Goal: Information Seeking & Learning: Learn about a topic

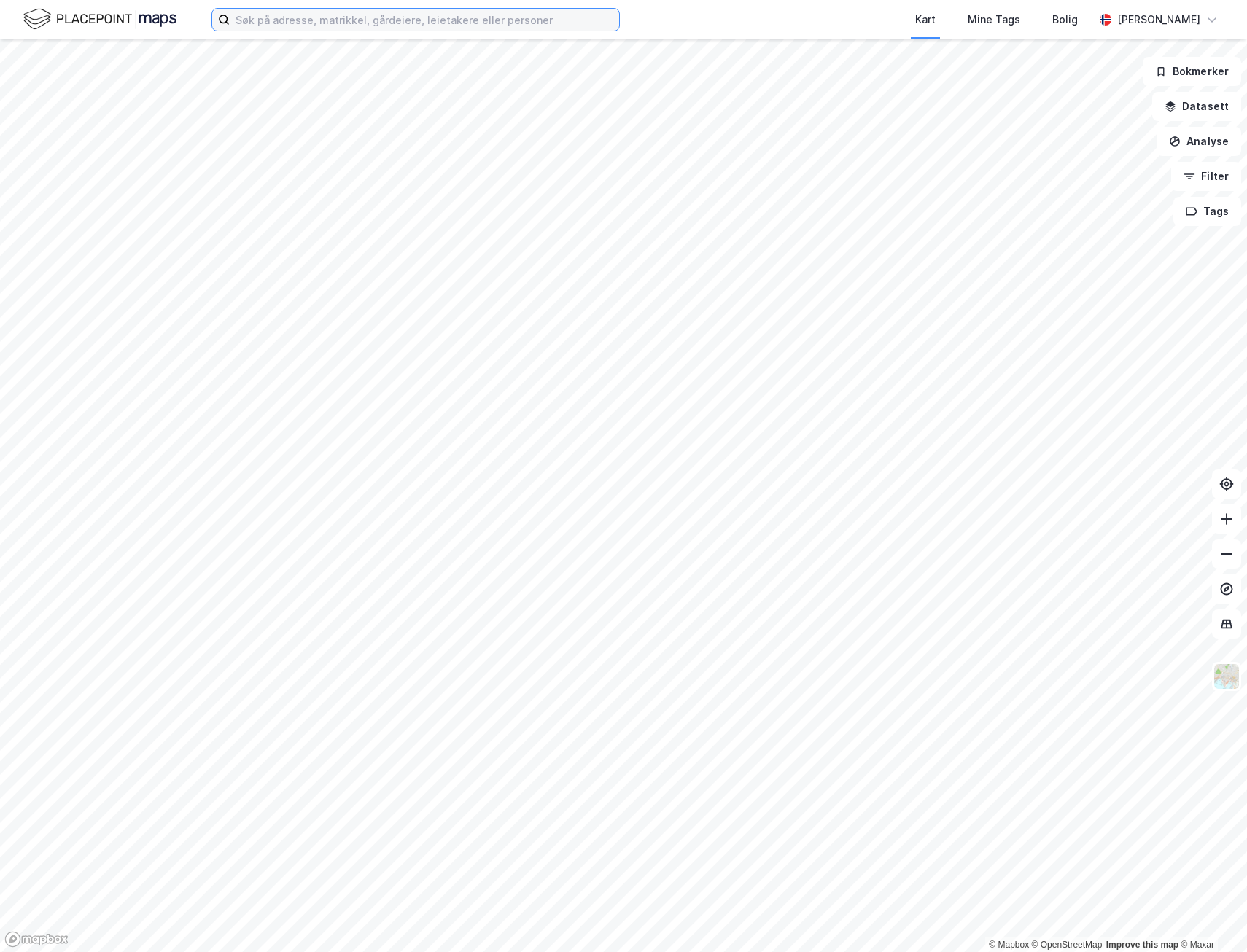
click at [274, 25] on input at bounding box center [424, 19] width 389 height 21
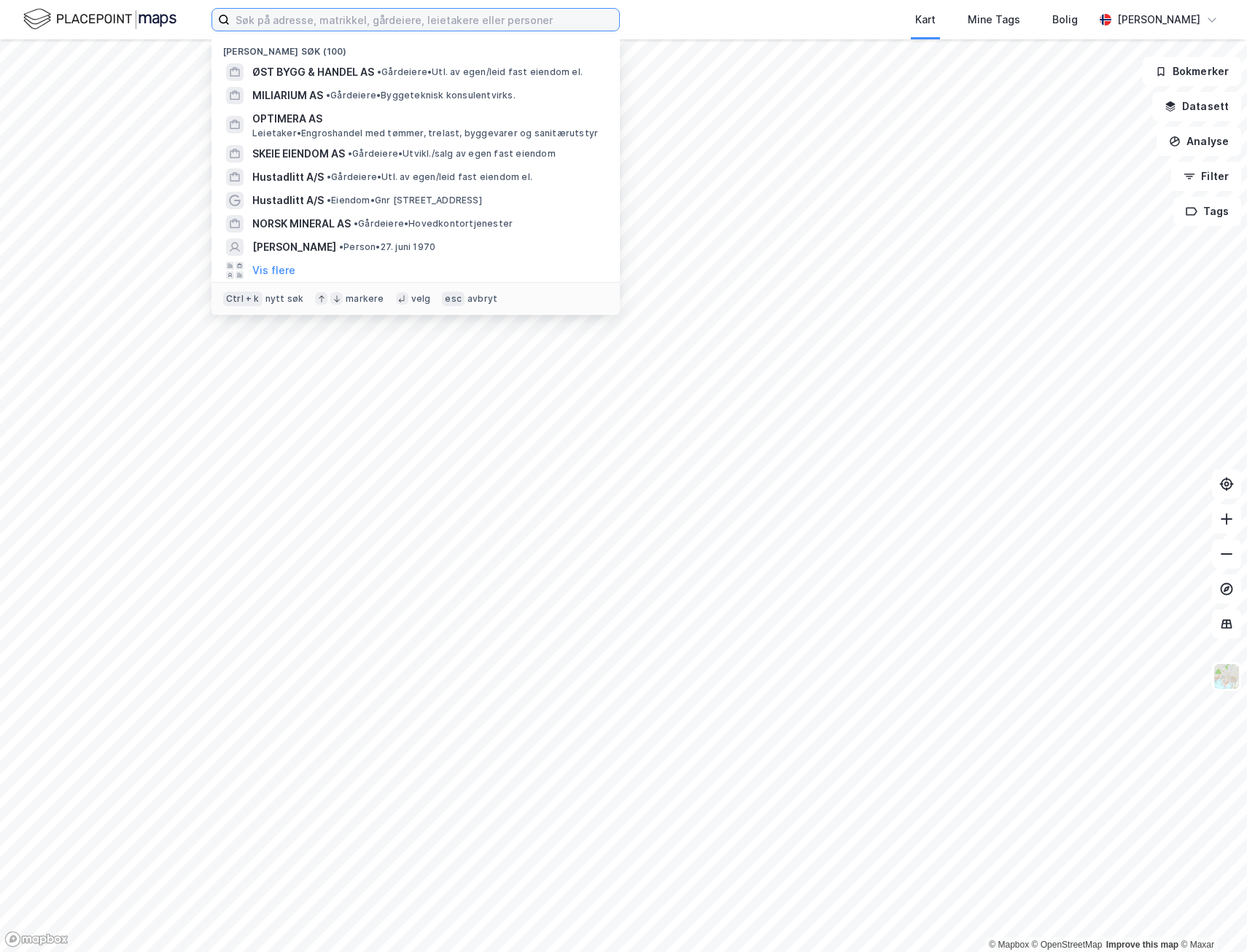
paste input "Vesthellinga 3"
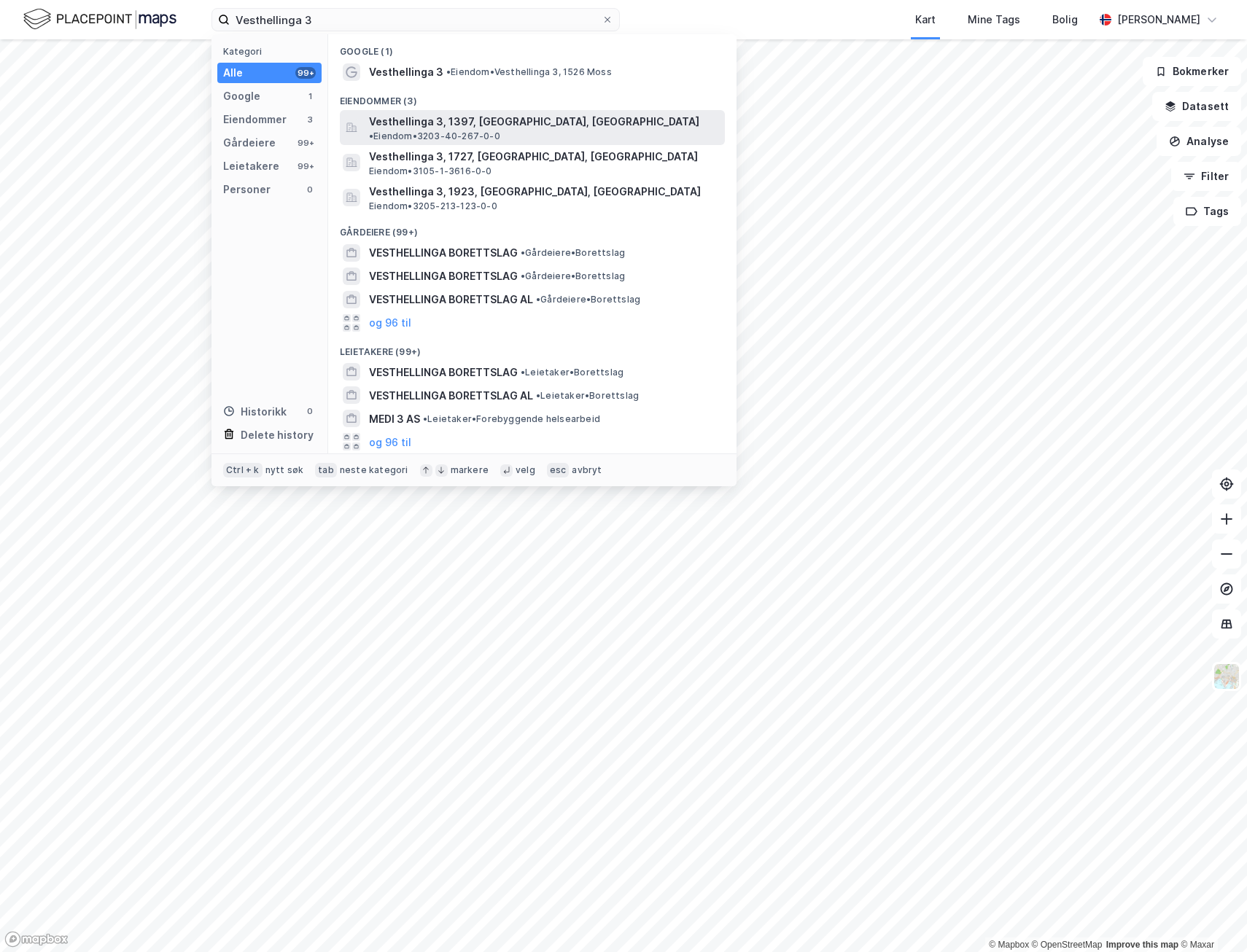
click at [442, 121] on span "Vesthellinga 3, 1397, [GEOGRAPHIC_DATA], [GEOGRAPHIC_DATA]" at bounding box center [534, 121] width 330 height 18
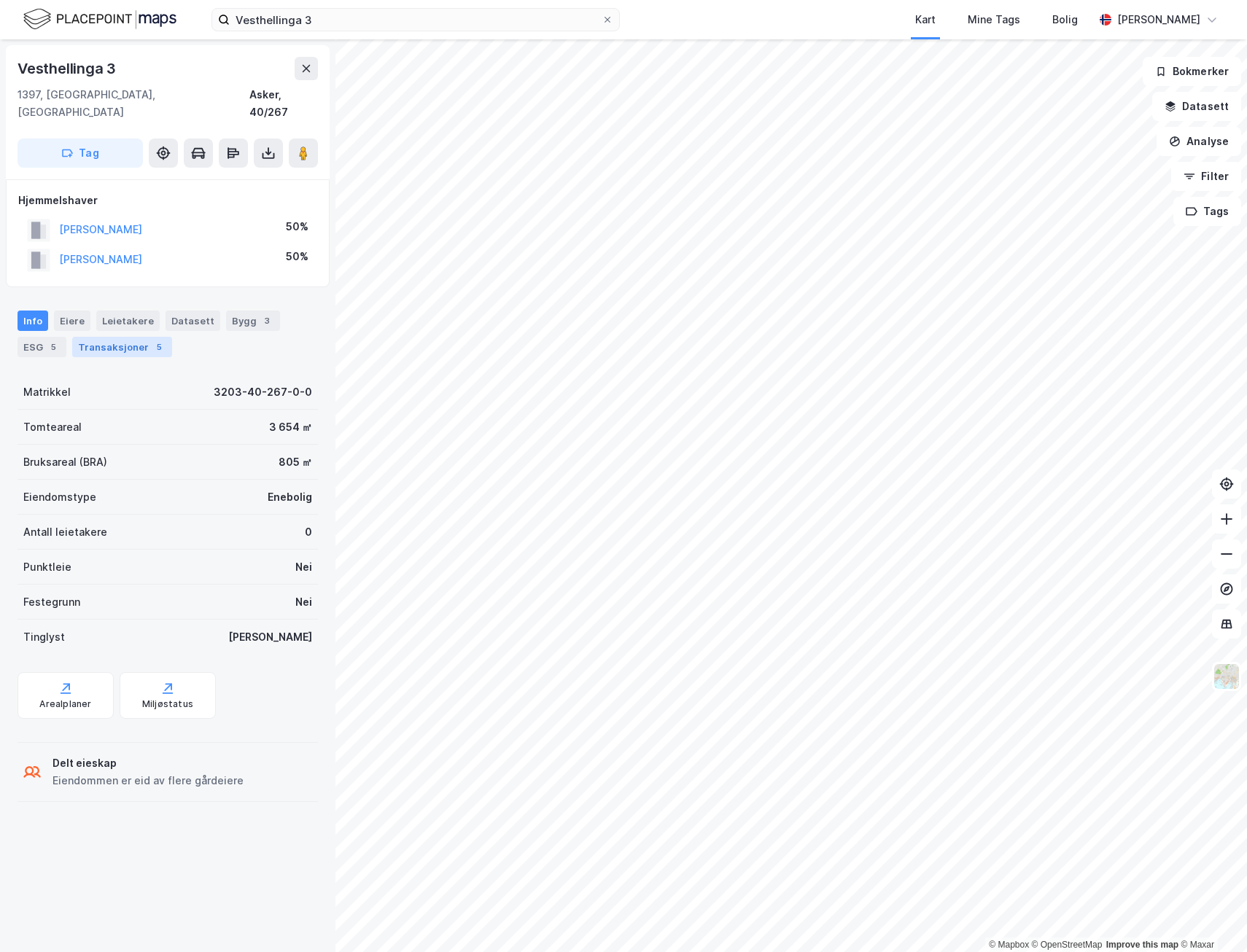
click at [119, 337] on div "Transaksjoner 5" at bounding box center [121, 347] width 100 height 21
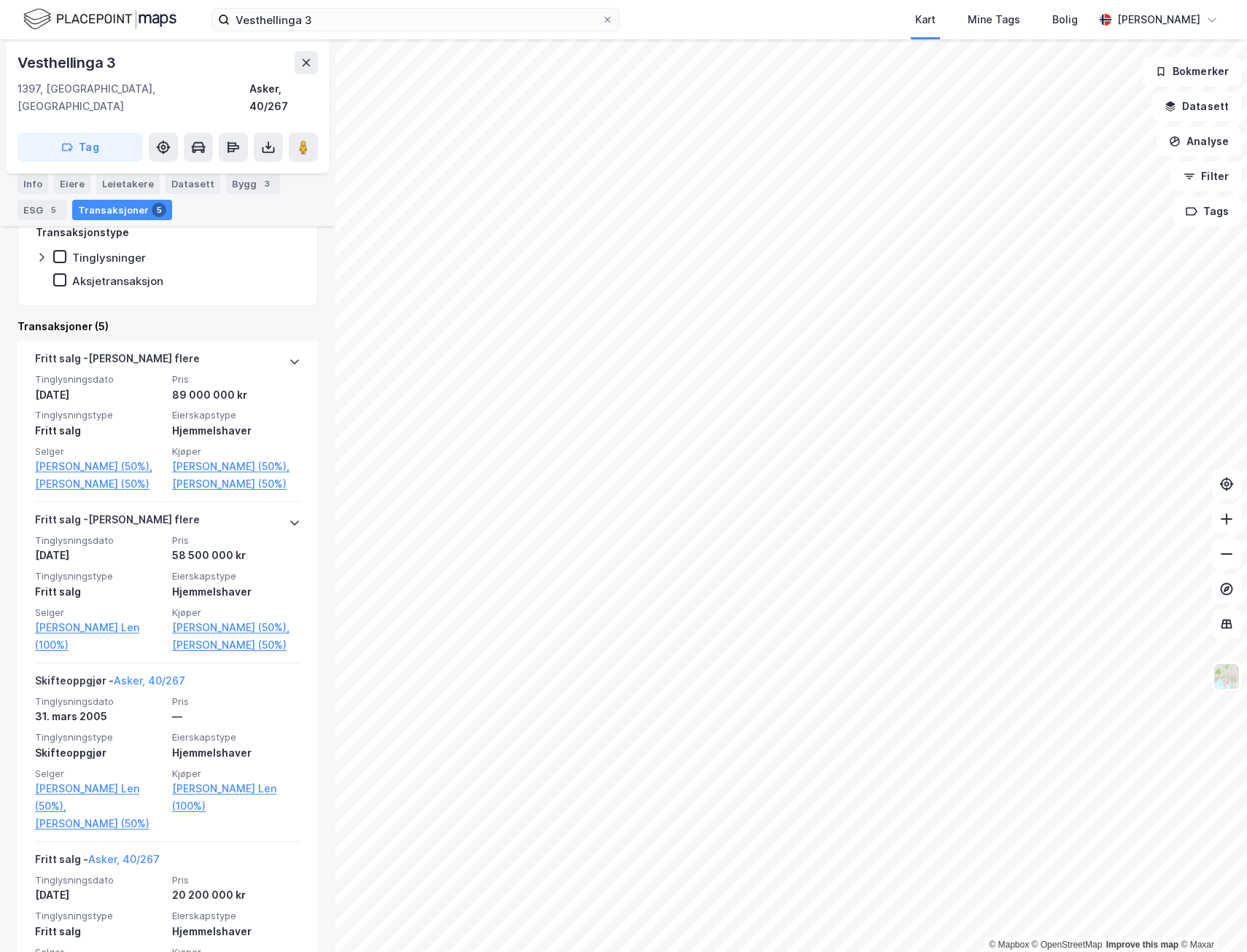
scroll to position [292, 0]
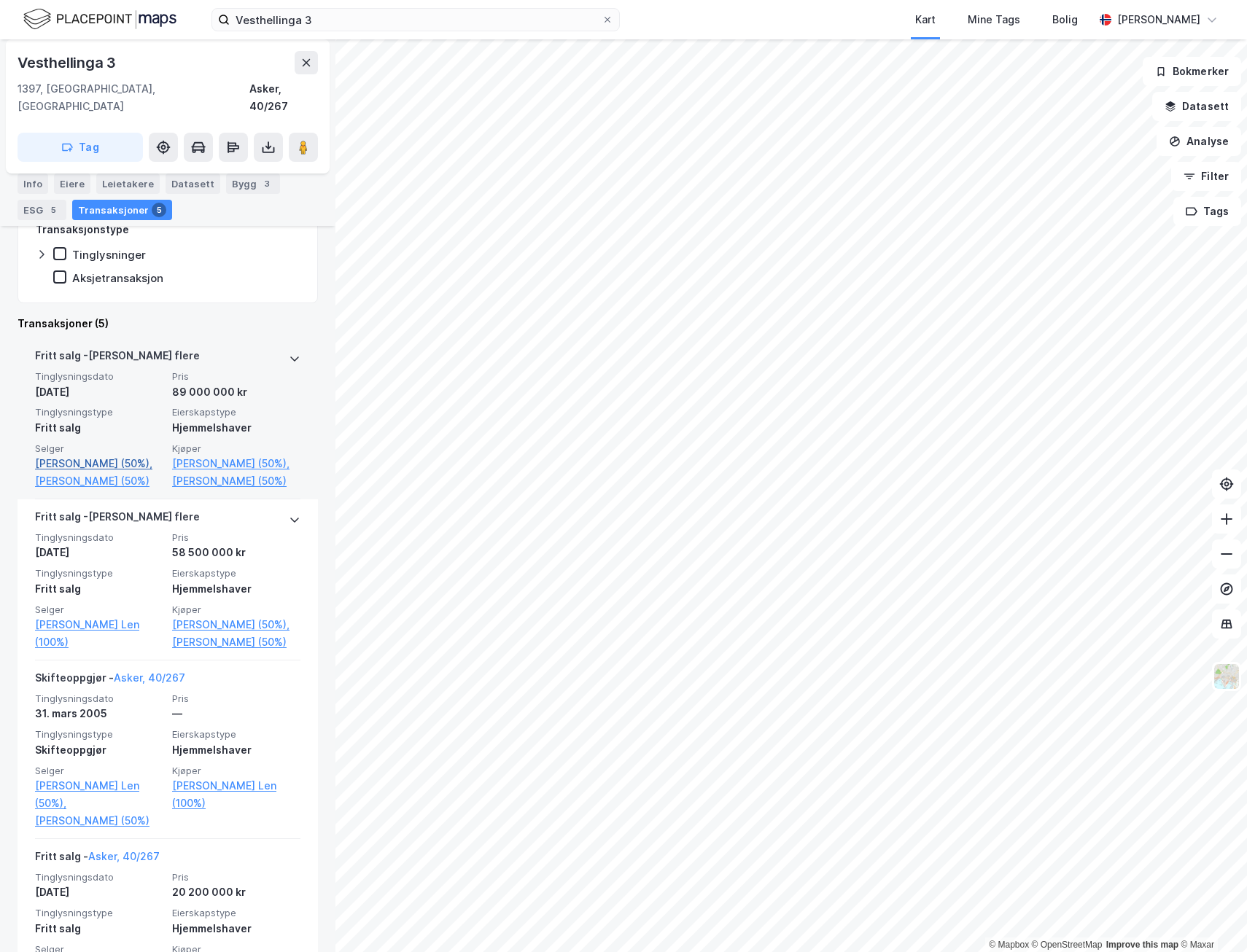
click at [95, 455] on link "[PERSON_NAME] (50%)," at bounding box center [100, 464] width 129 height 18
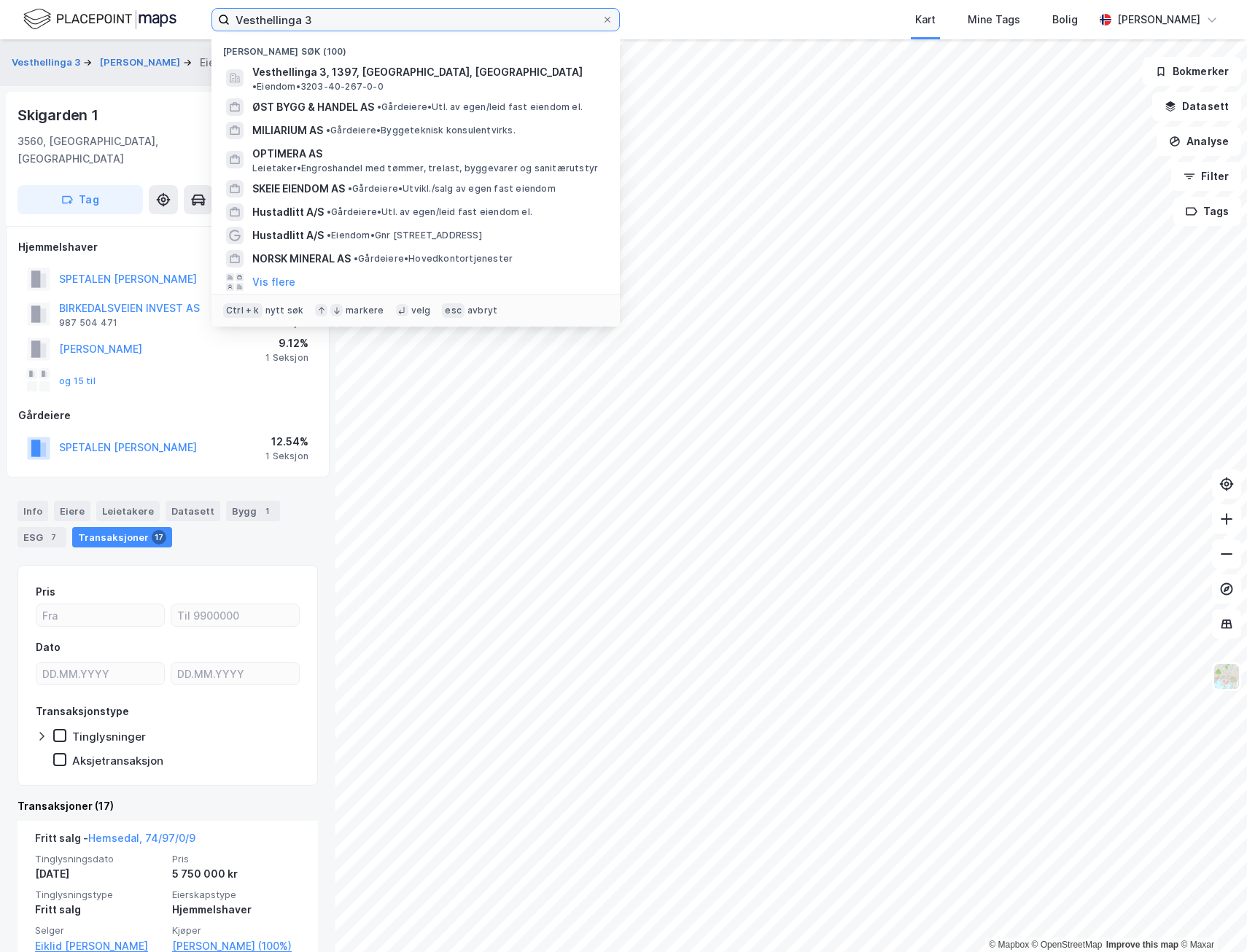
drag, startPoint x: 314, startPoint y: 21, endPoint x: 133, endPoint y: 21, distance: 181.0
click at [133, 21] on div "Vesthellinga 3 Nylige søk (100) Vesthellinga 3, 1397, [GEOGRAPHIC_DATA], [GEOGR…" at bounding box center [624, 20] width 1247 height 39
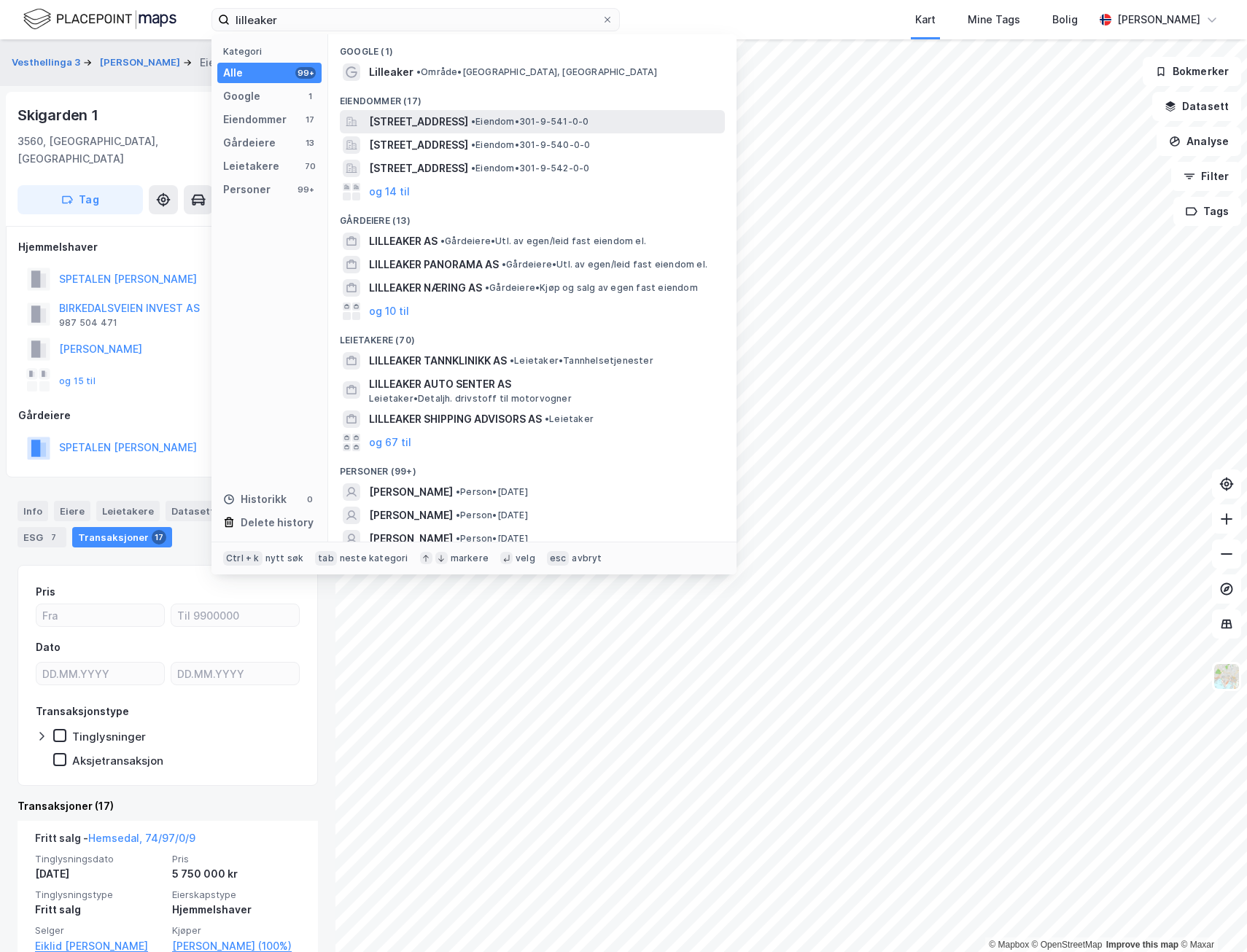
click at [418, 128] on span "[STREET_ADDRESS]" at bounding box center [418, 121] width 99 height 18
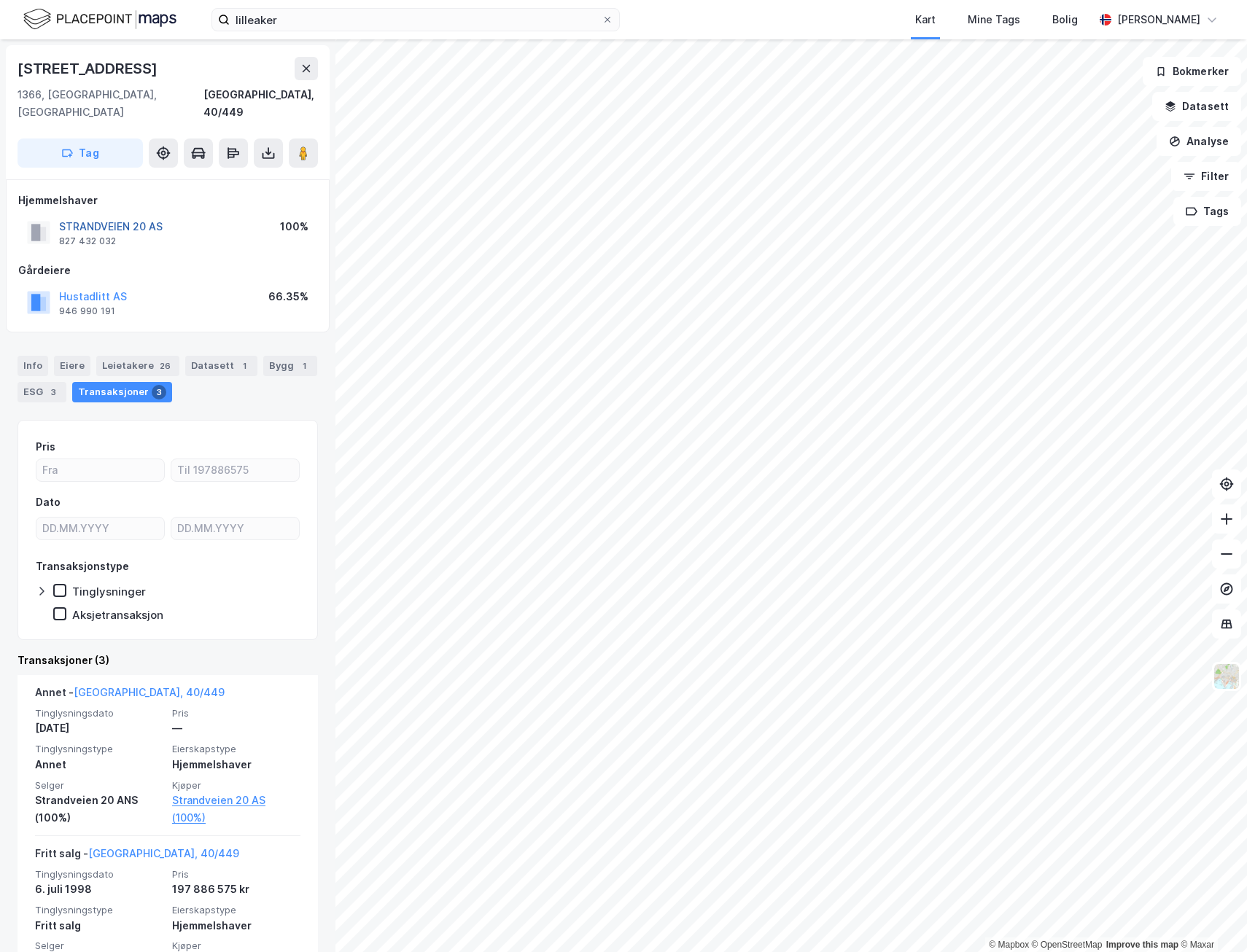
click at [0, 0] on button "STRANDVEIEN 20 AS" at bounding box center [0, 0] width 0 height 0
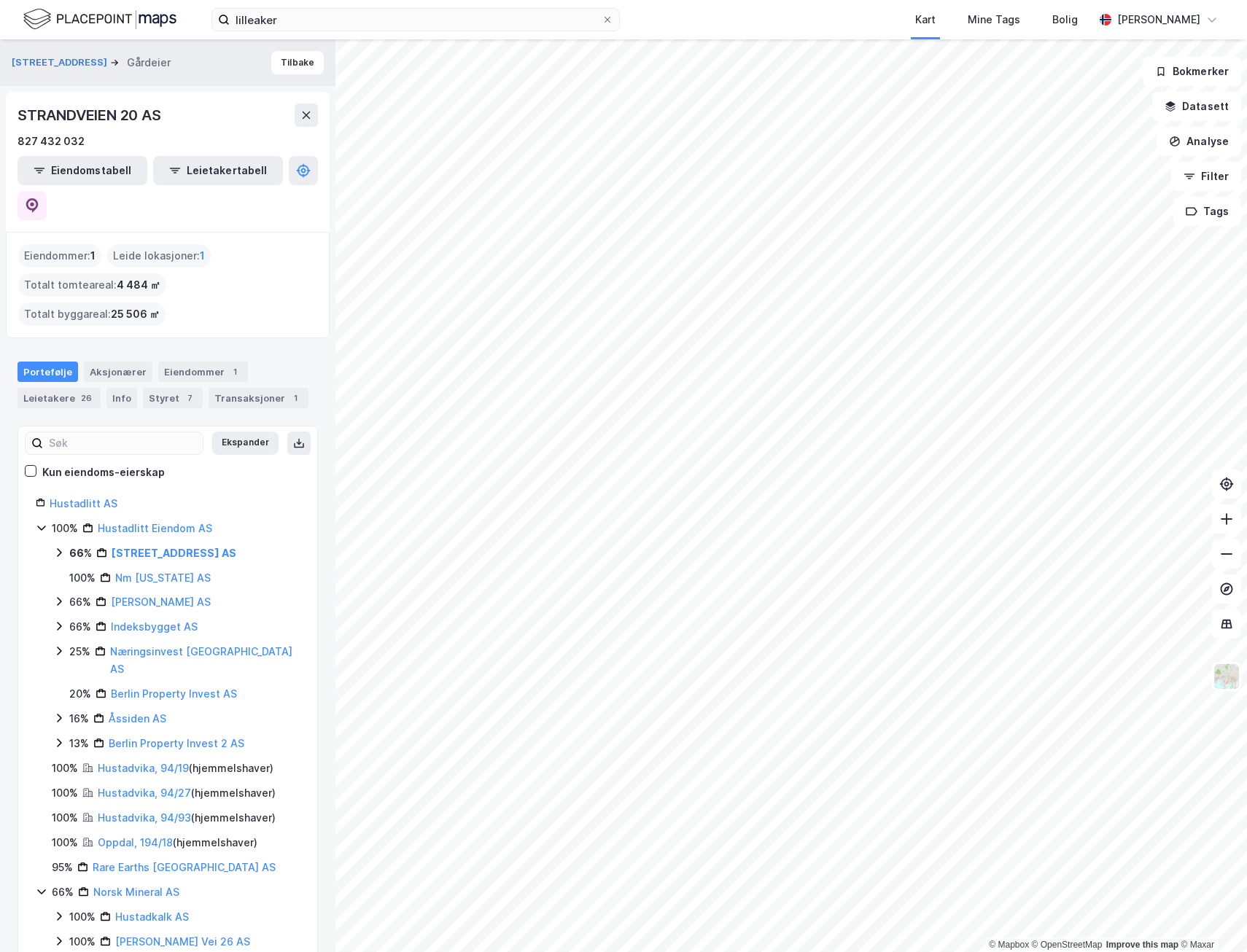
click at [41, 522] on icon at bounding box center [41, 527] width 12 height 12
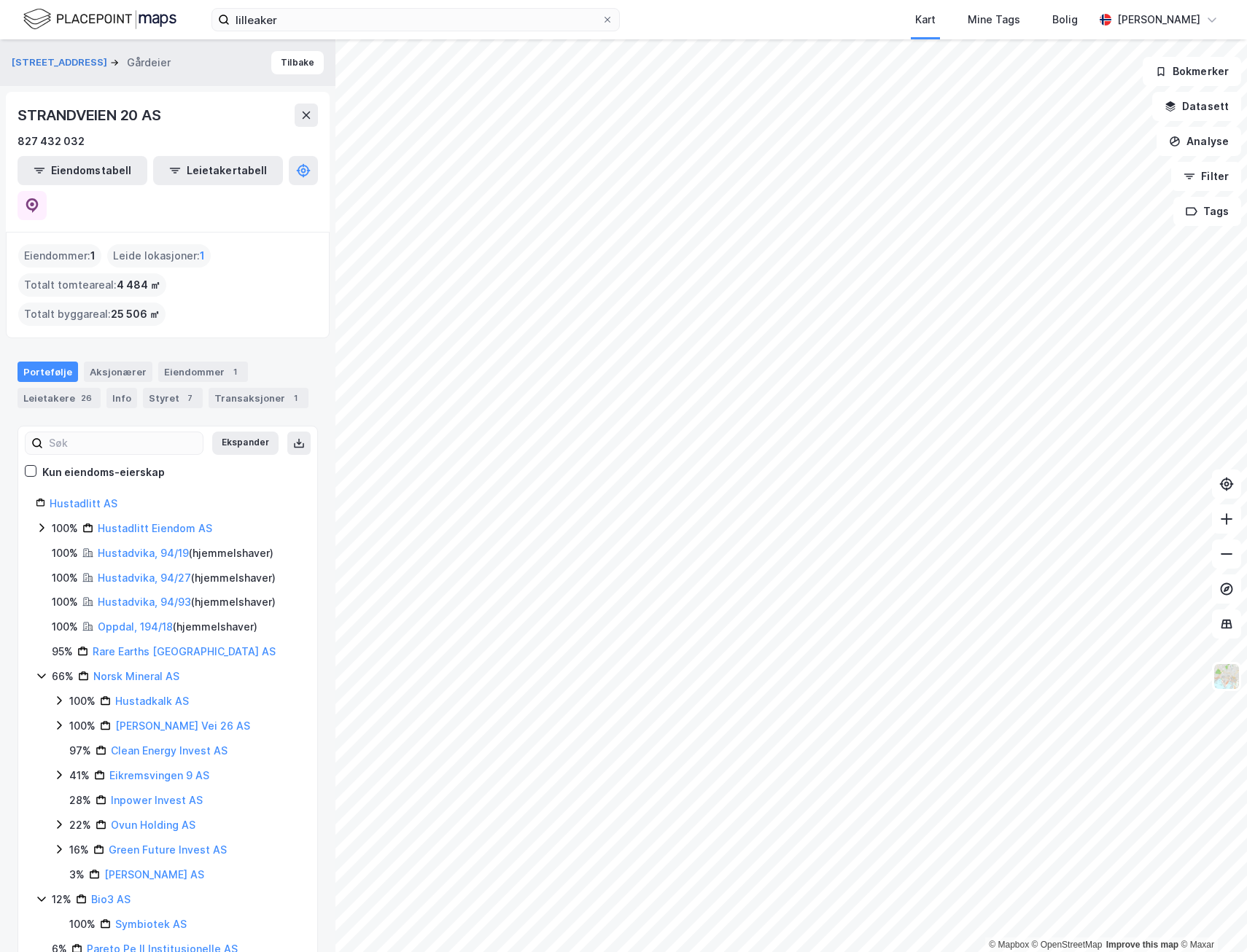
click at [41, 524] on icon at bounding box center [41, 527] width 5 height 8
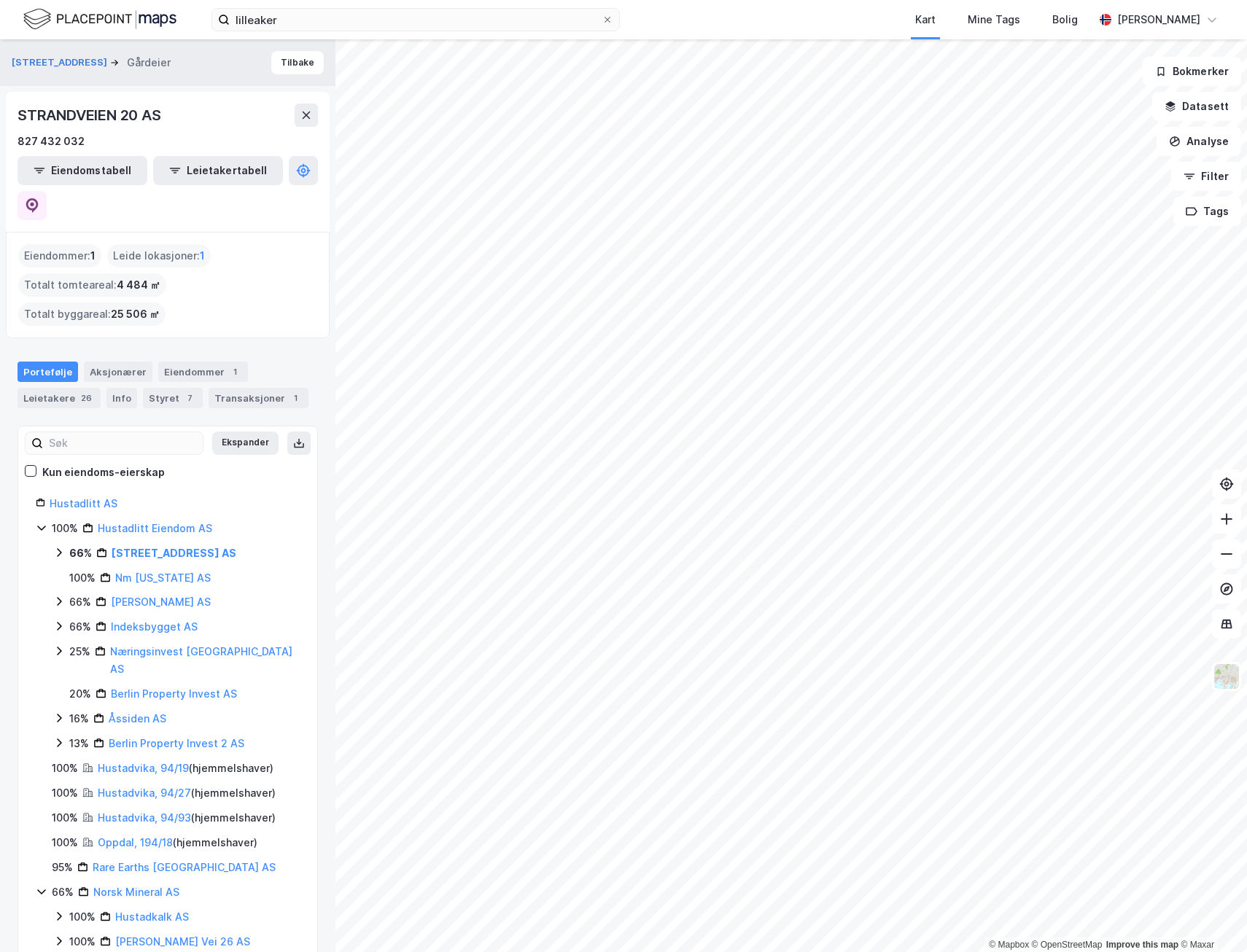
click at [41, 522] on icon at bounding box center [41, 527] width 12 height 12
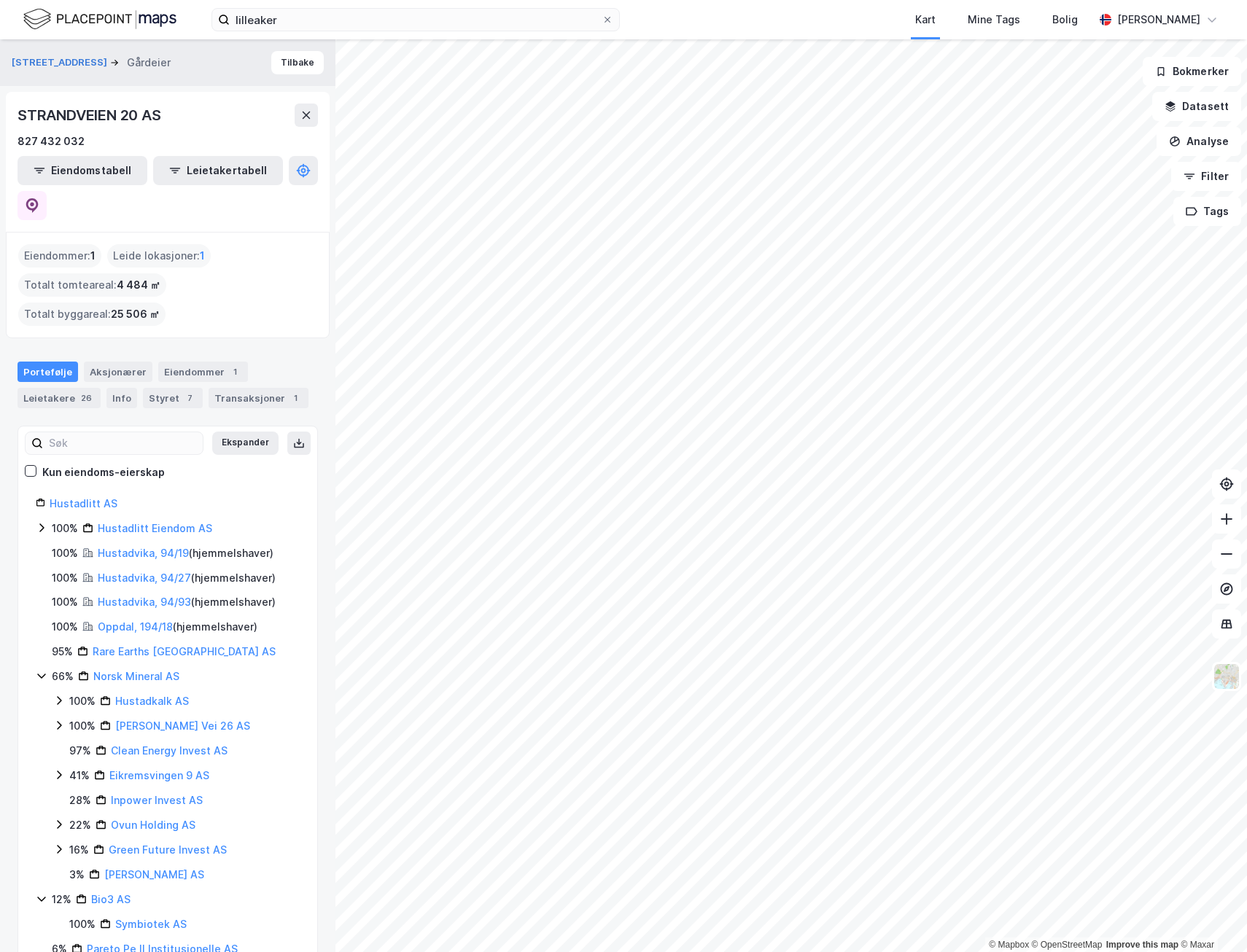
click at [44, 670] on icon at bounding box center [41, 676] width 12 height 12
click at [40, 670] on icon at bounding box center [41, 676] width 12 height 12
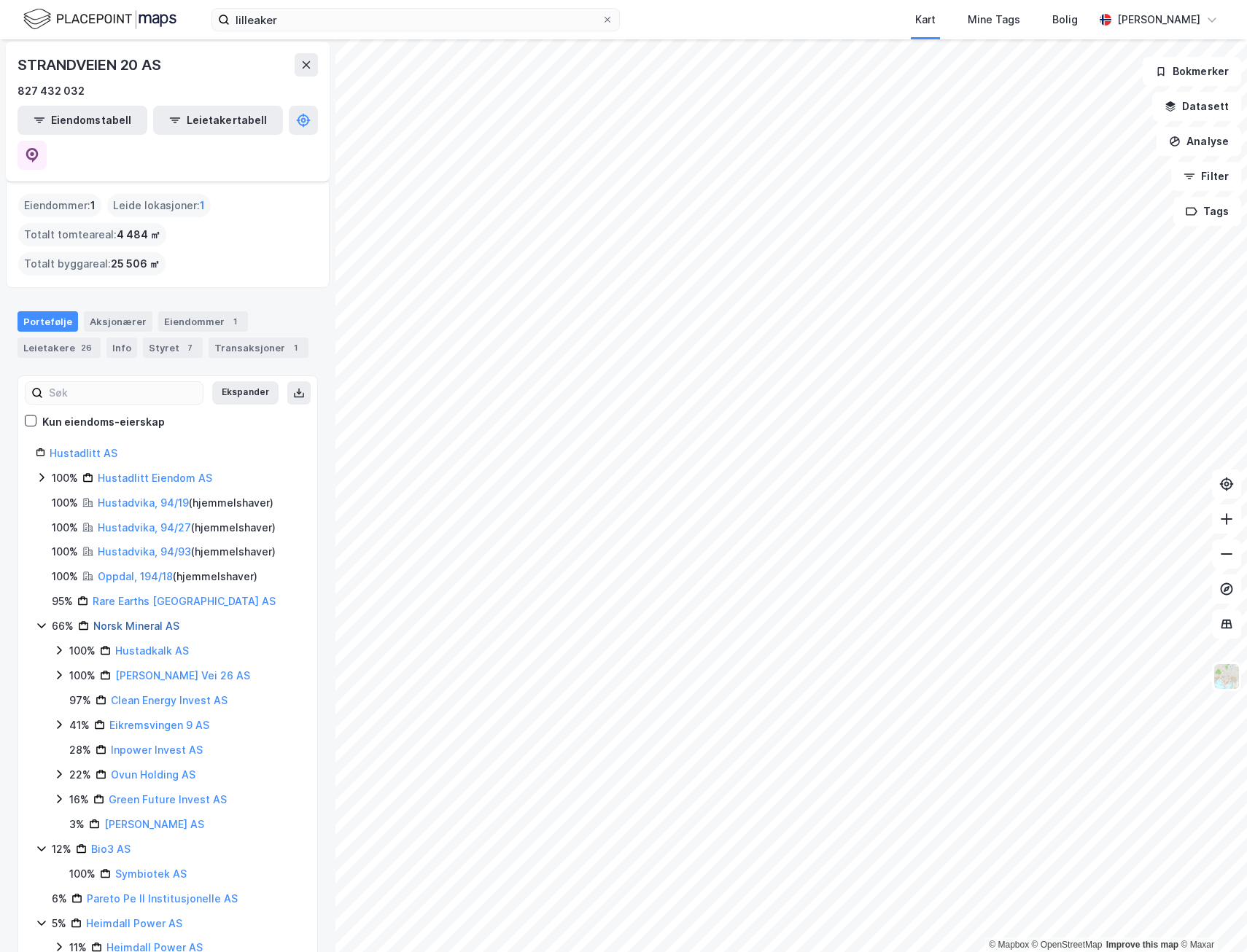
scroll to position [73, 0]
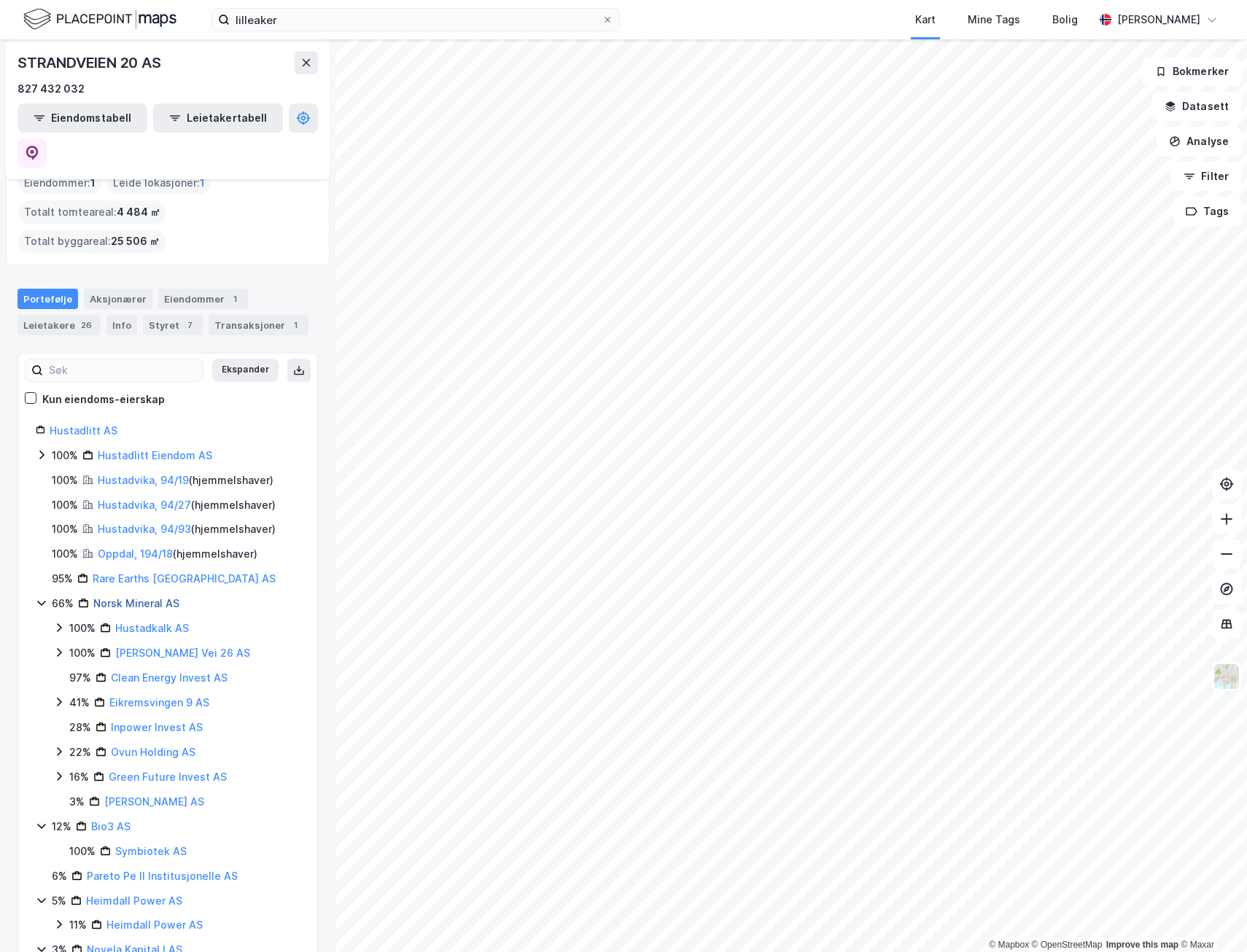
click at [117, 597] on link "Norsk Mineral AS" at bounding box center [136, 603] width 86 height 12
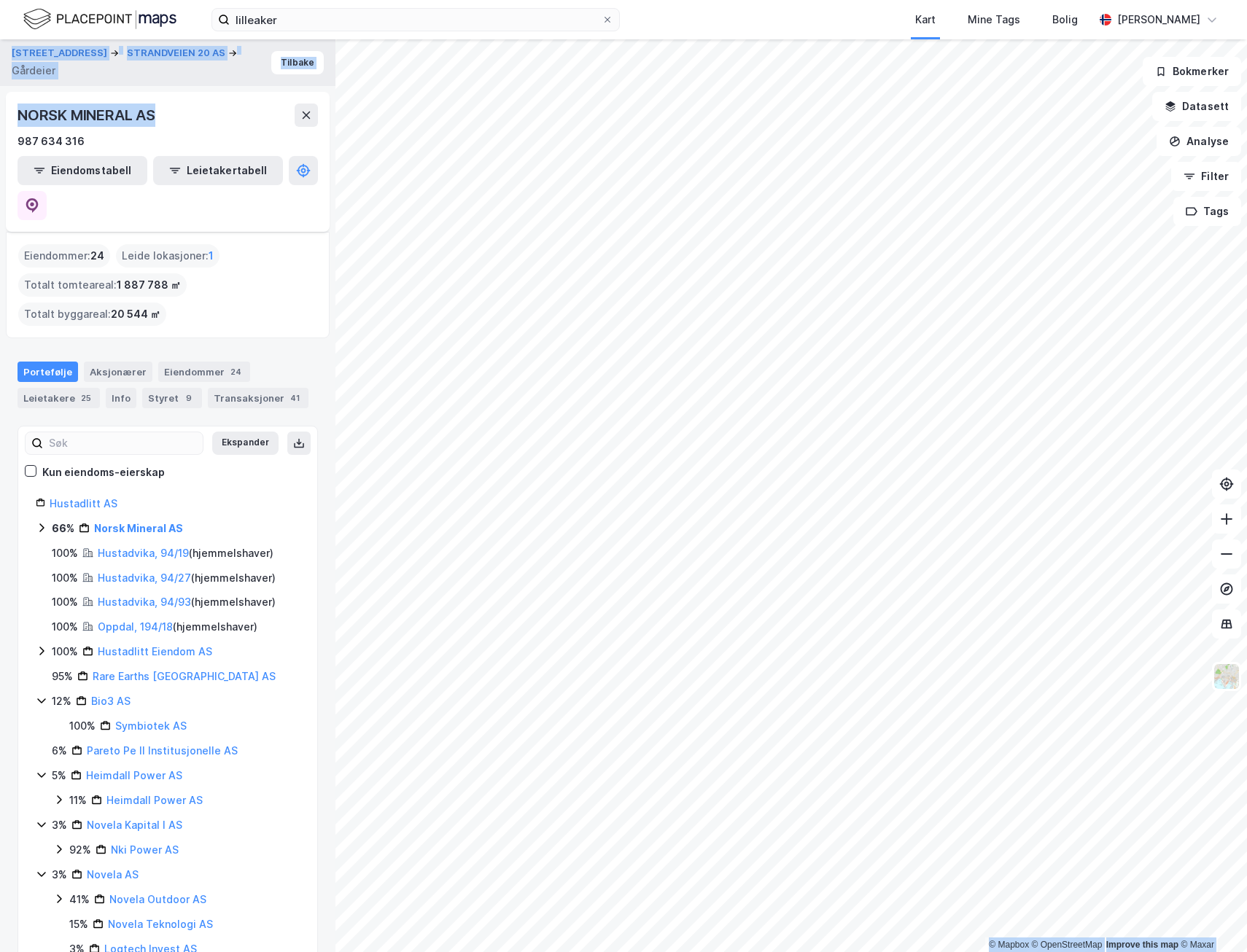
drag, startPoint x: 161, startPoint y: 111, endPoint x: -7, endPoint y: 103, distance: 168.2
click at [0, 103] on html "lilleaker Kart Mine Tags Bolig [PERSON_NAME] © Mapbox © OpenStreetMap Improve t…" at bounding box center [624, 476] width 1247 height 952
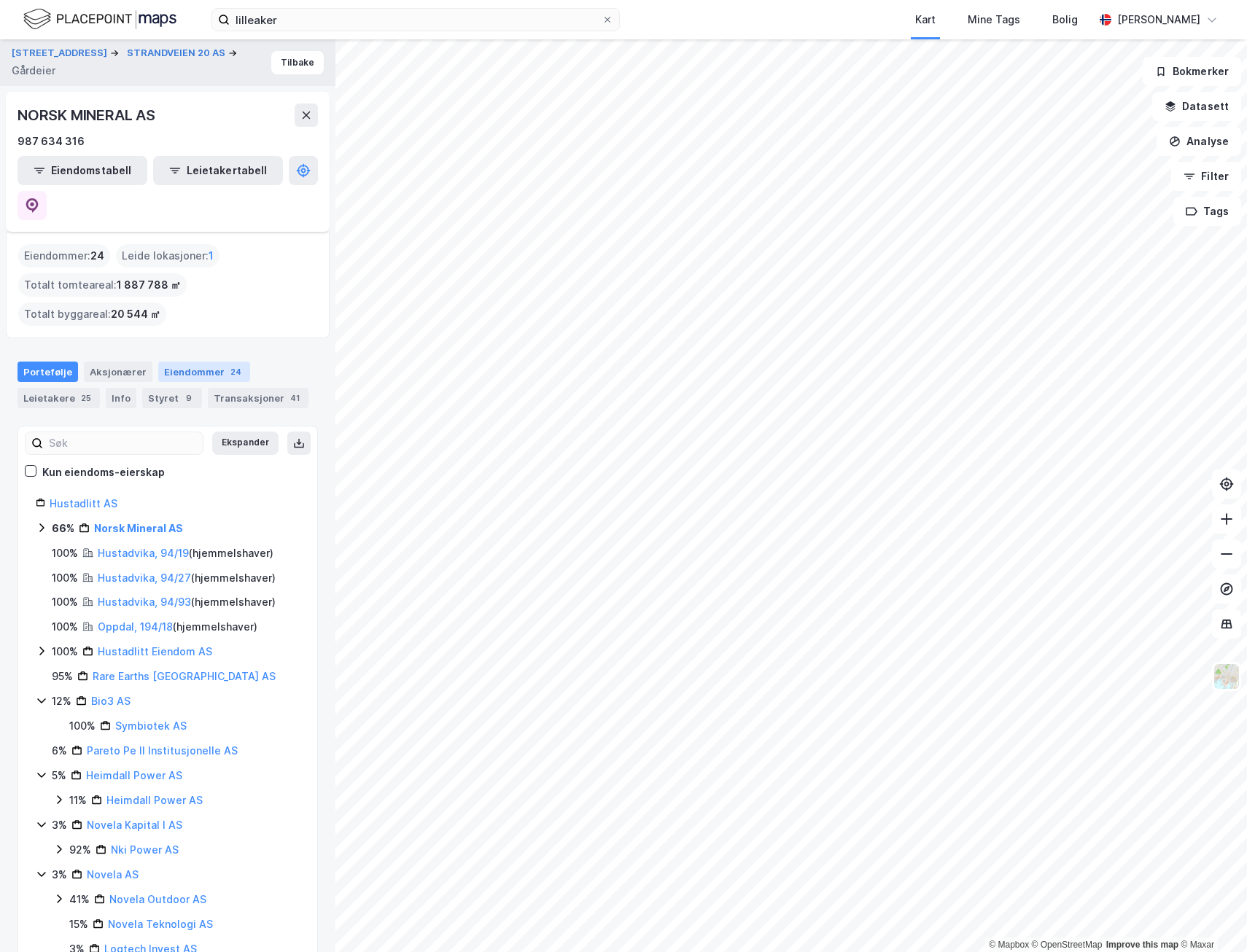
click at [195, 362] on div "Eiendommer 24" at bounding box center [204, 372] width 91 height 21
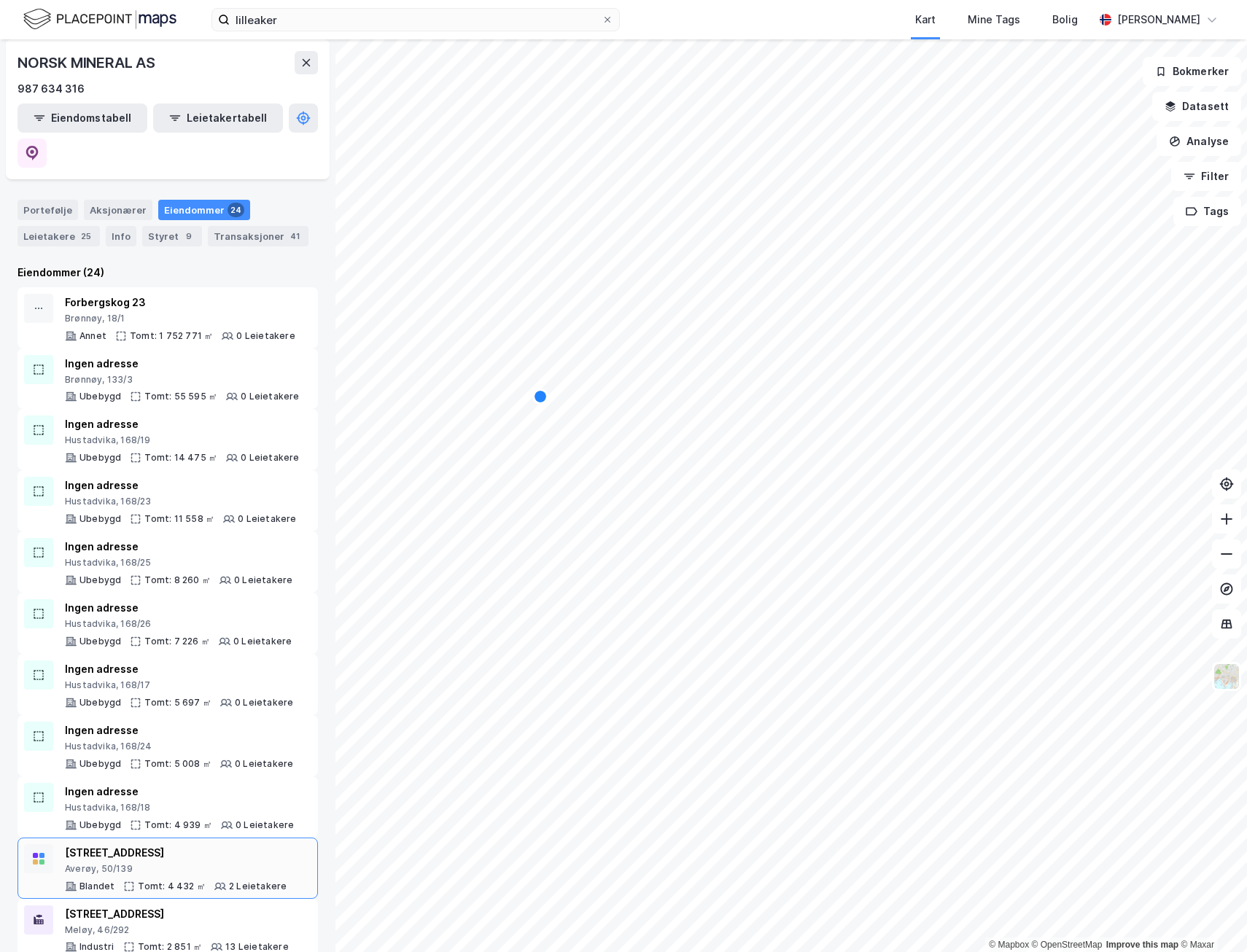
scroll to position [292, 0]
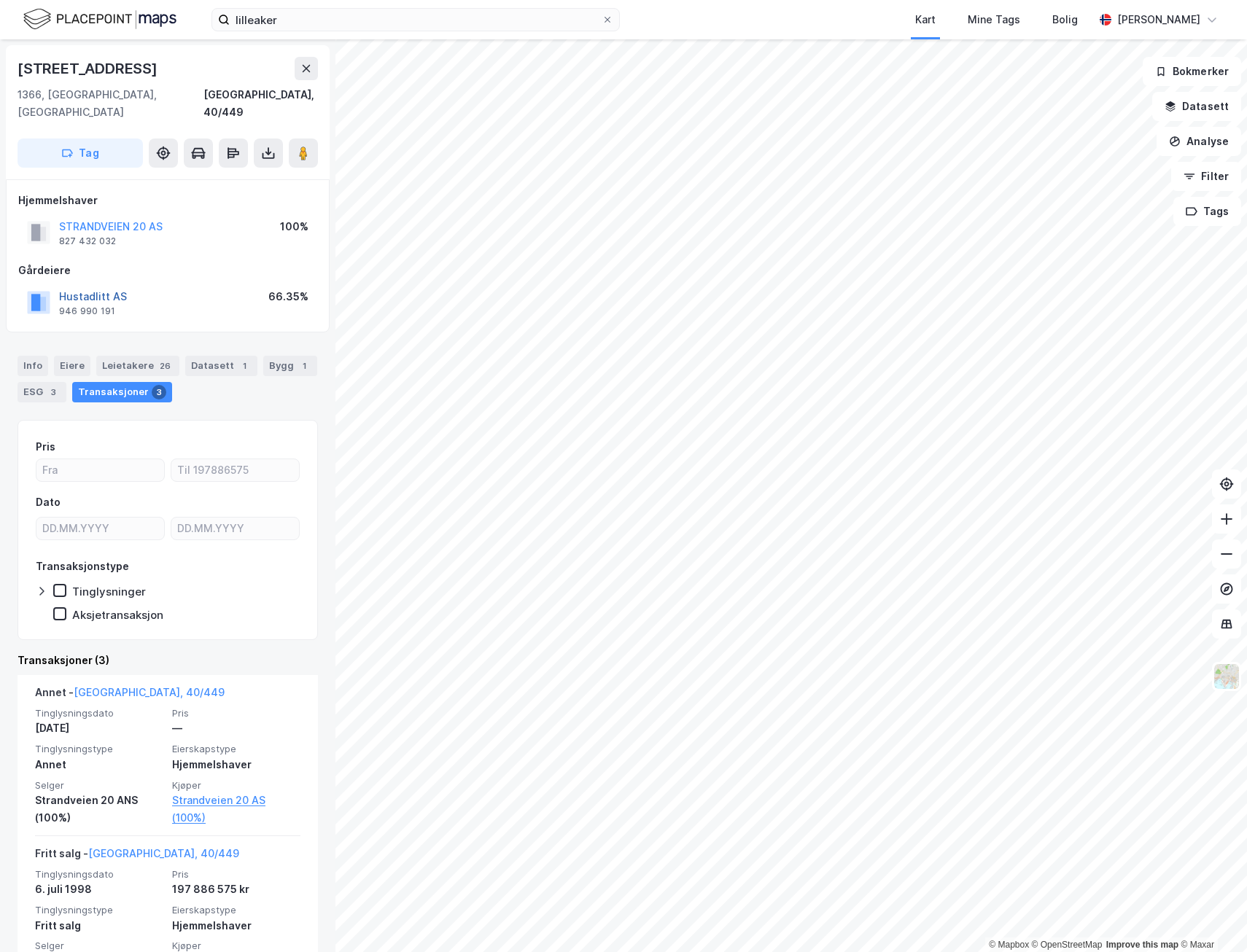
click at [0, 0] on button "Hustadlitt AS" at bounding box center [0, 0] width 0 height 0
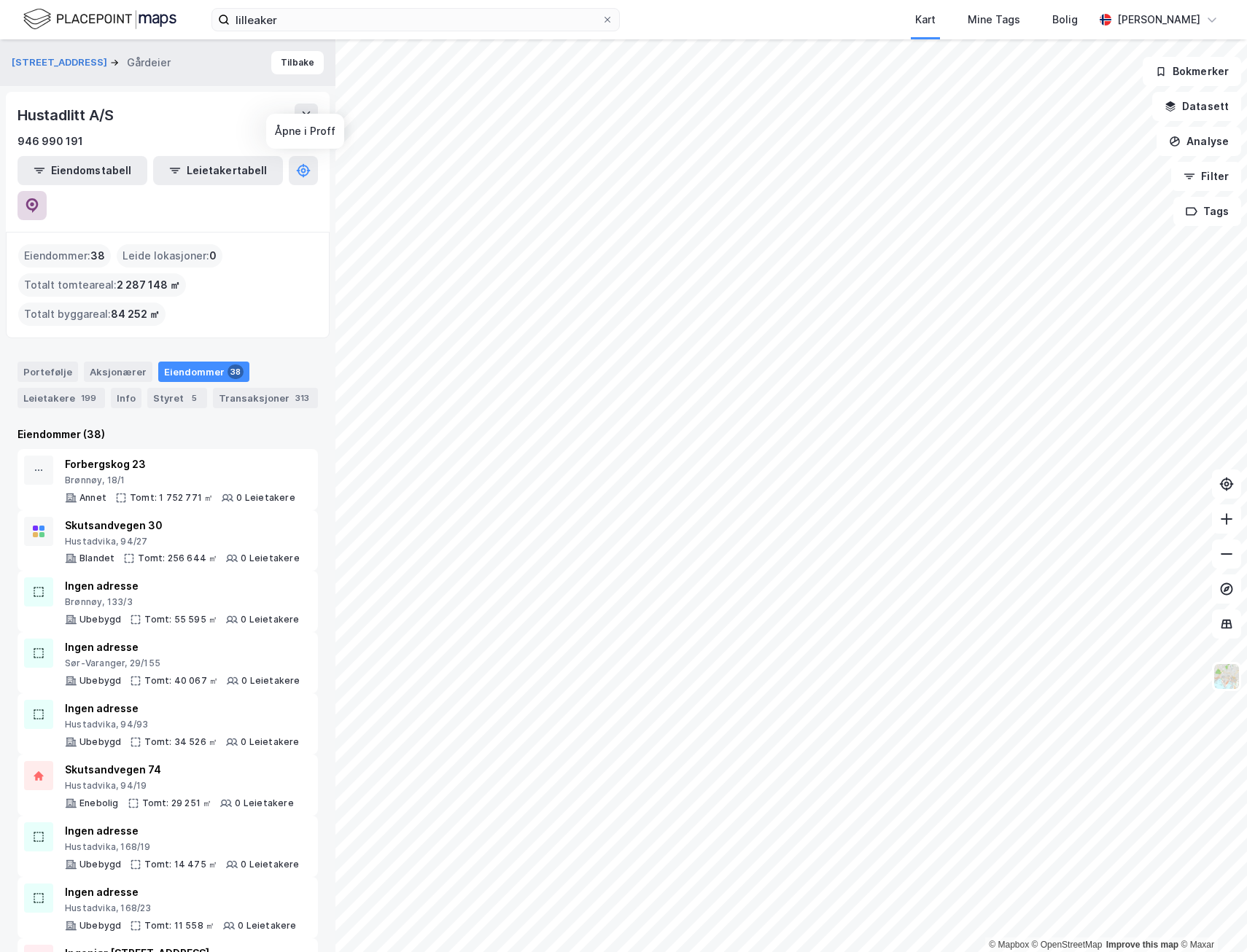
click at [39, 199] on icon at bounding box center [33, 206] width 15 height 15
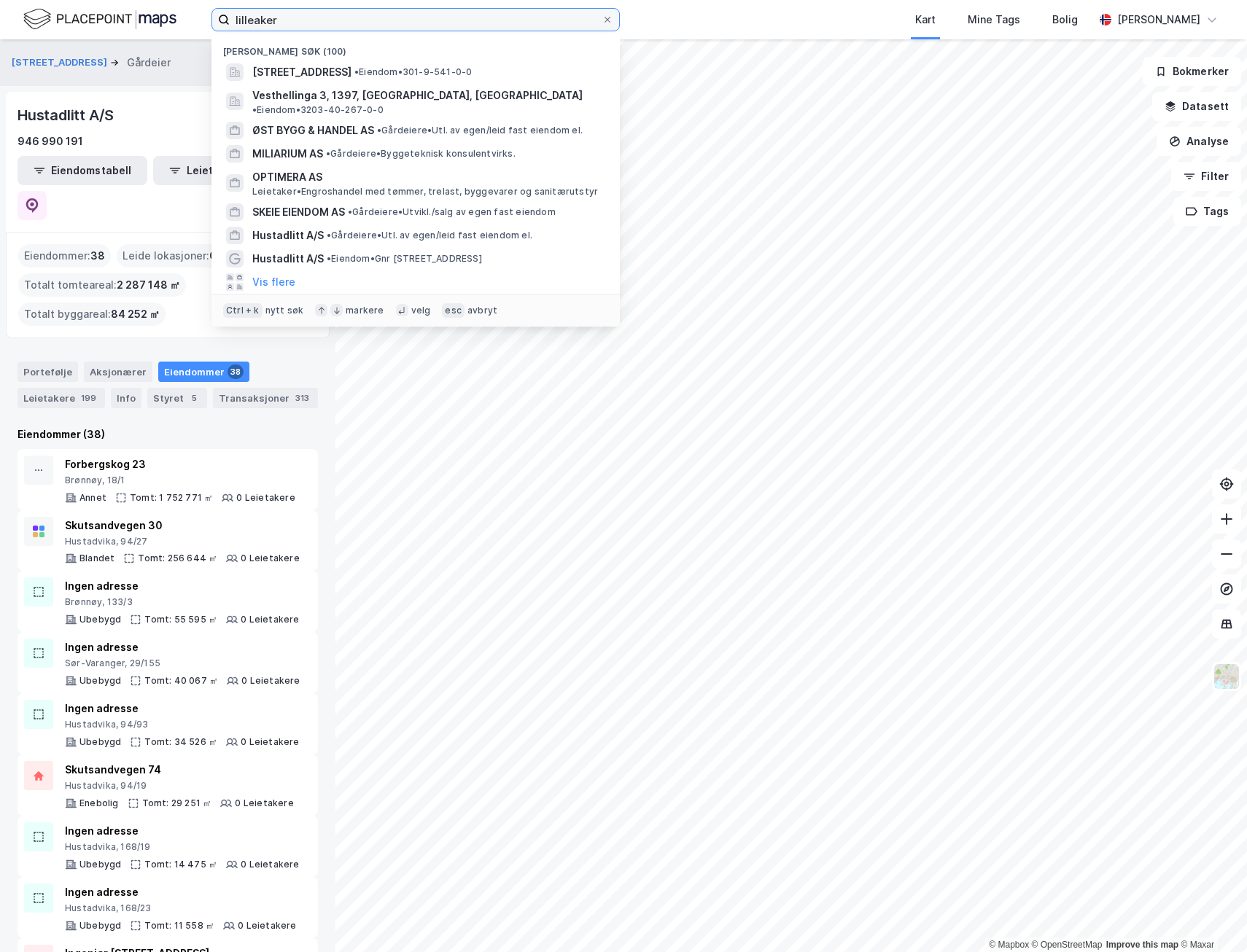
drag, startPoint x: 299, startPoint y: 19, endPoint x: 167, endPoint y: 12, distance: 132.2
click at [172, 12] on div "lilleaker Nylige søk (100) [STREET_ADDRESS] • Eiendom • 301-9-541-0-0 Vesthelli…" at bounding box center [624, 20] width 1247 height 39
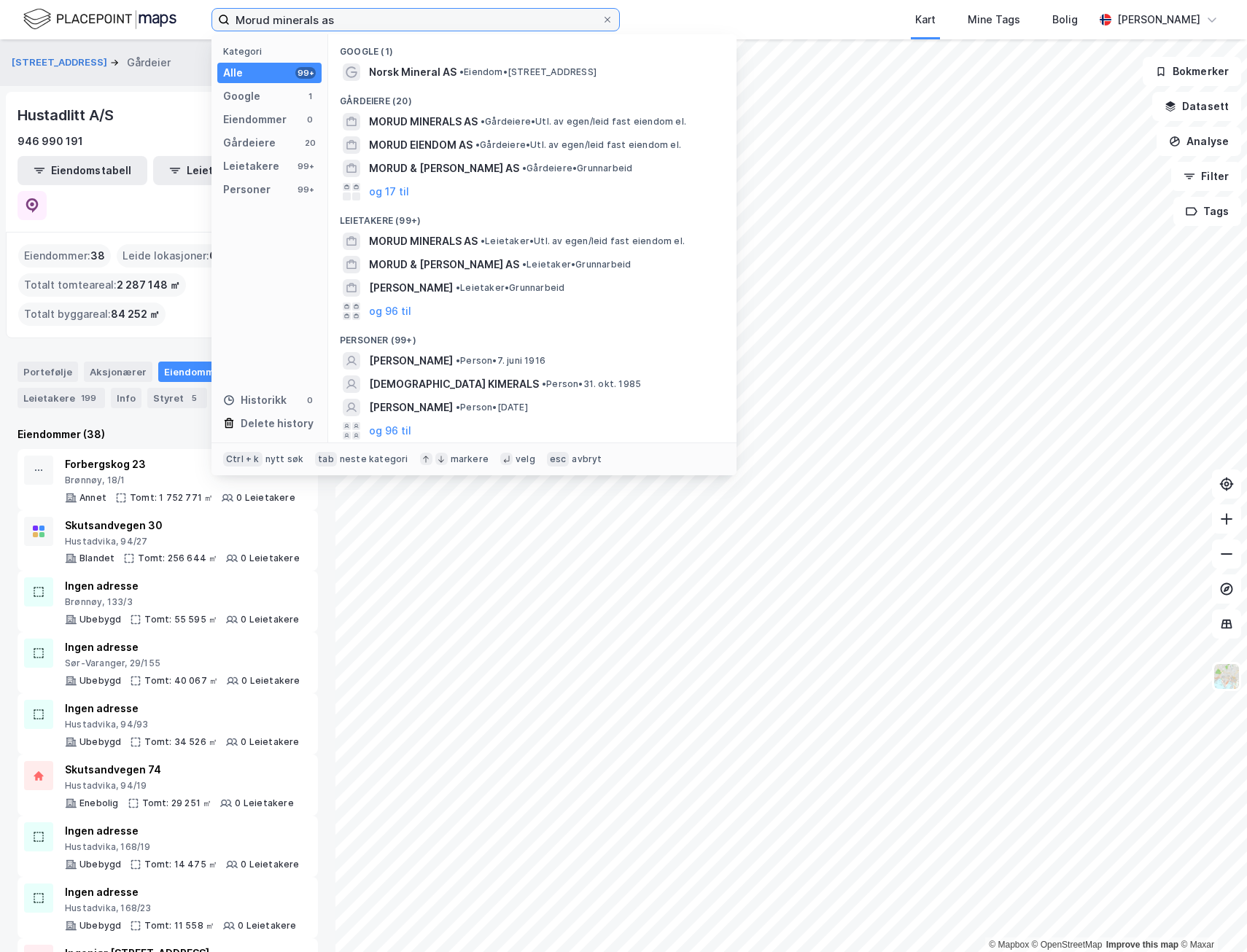
type input "Morud minerals as"
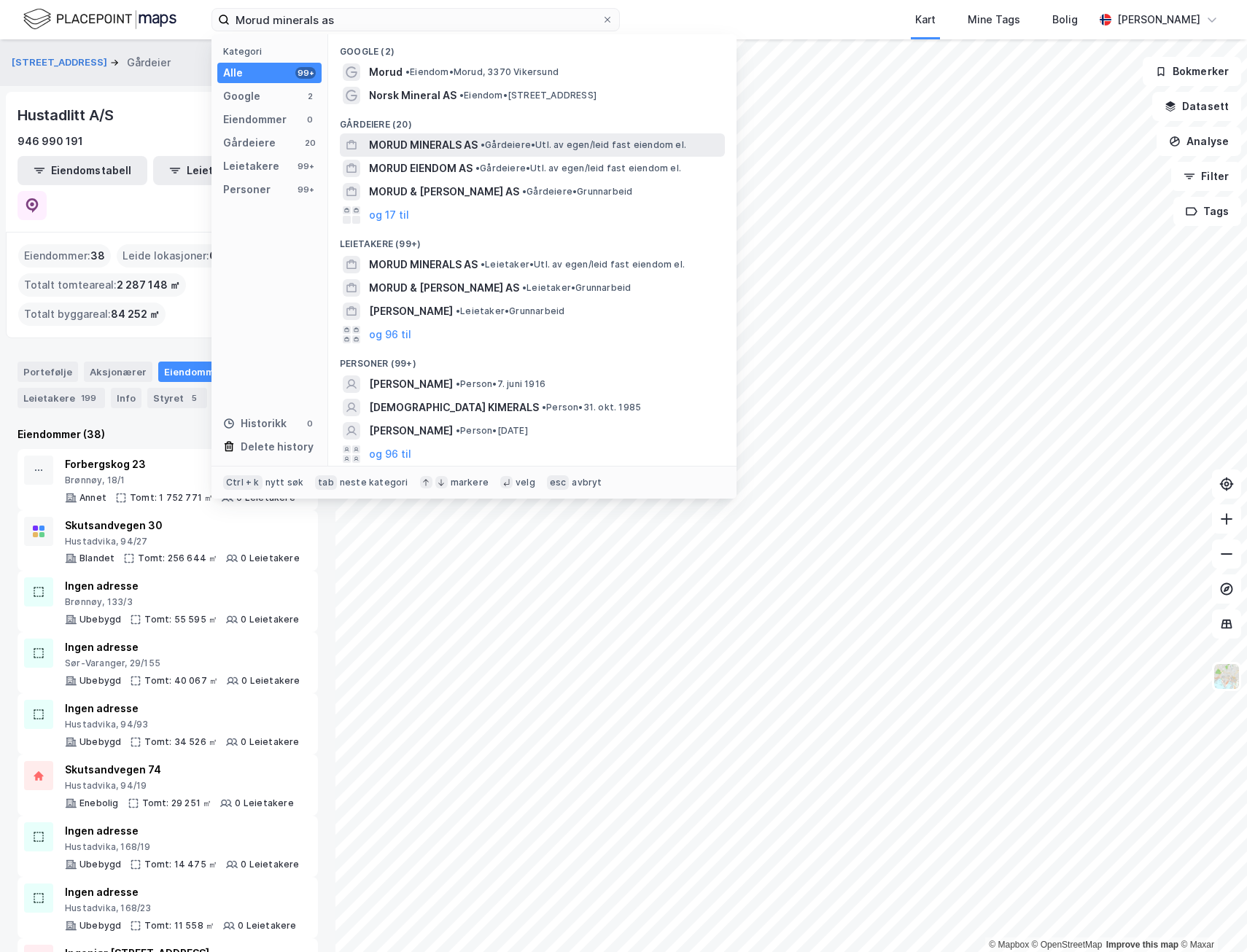
click at [431, 145] on span "MORUD MINERALS AS" at bounding box center [423, 145] width 108 height 18
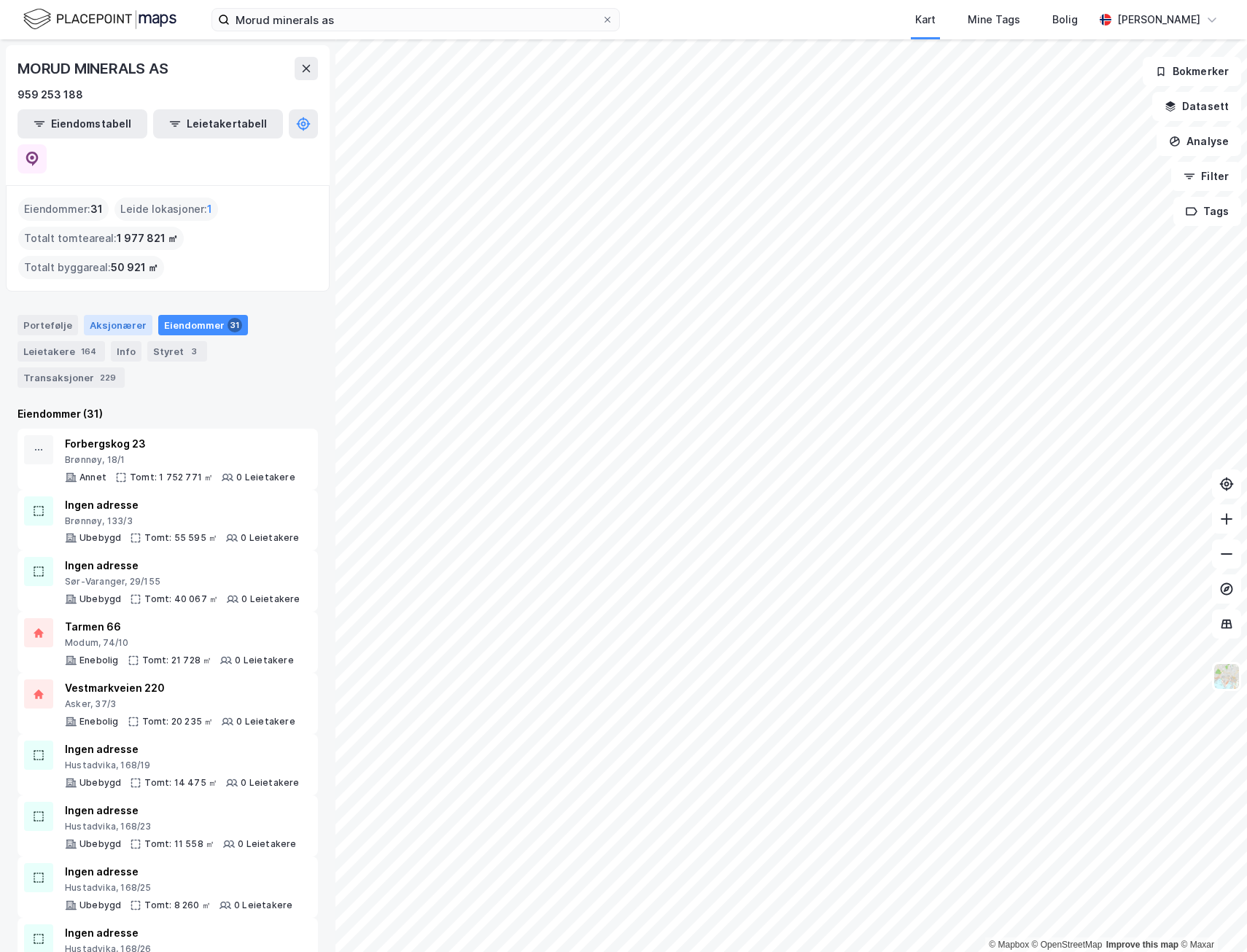
click at [119, 315] on div "Aksjonærer" at bounding box center [118, 326] width 68 height 21
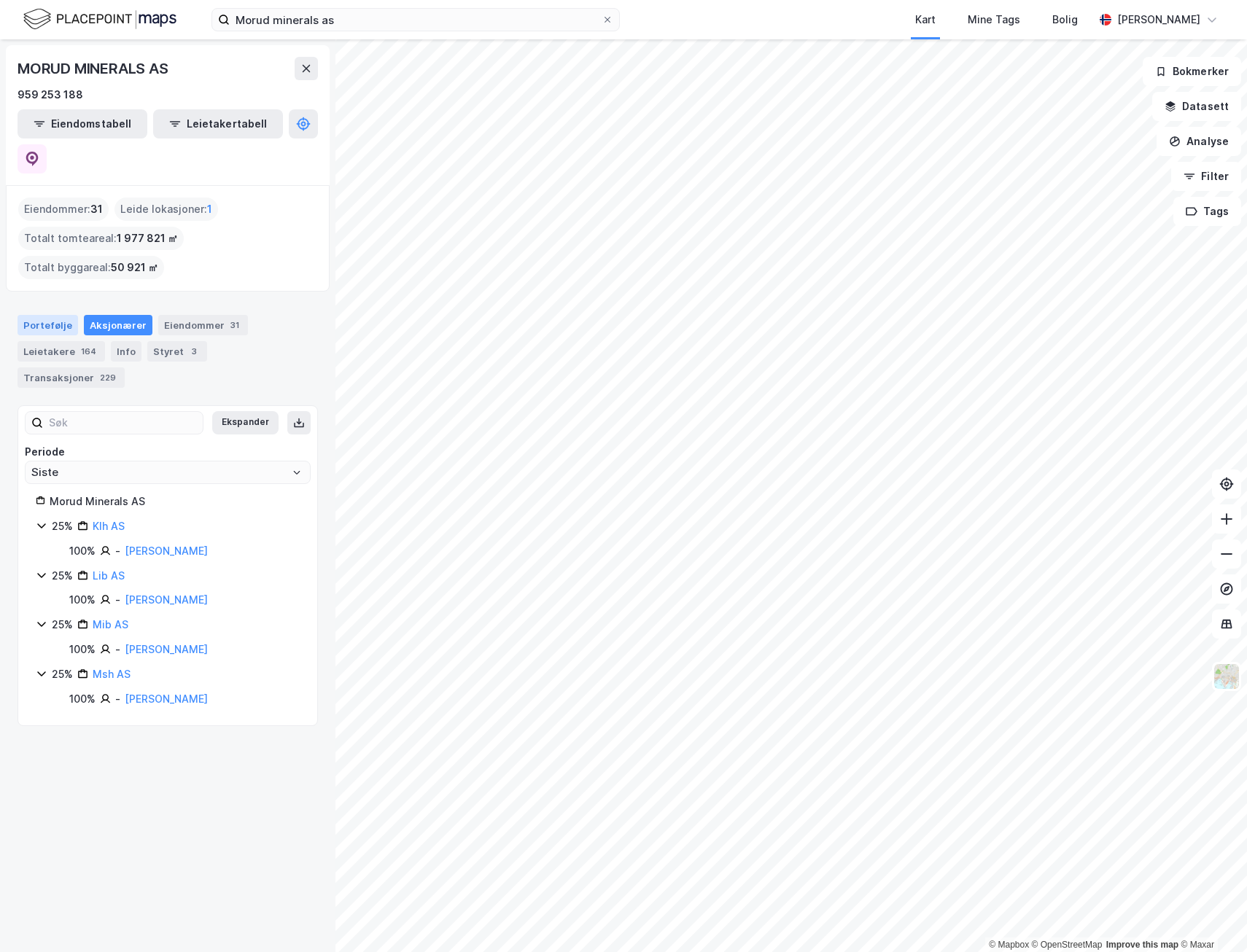
click at [54, 315] on div "Portefølje" at bounding box center [48, 326] width 61 height 21
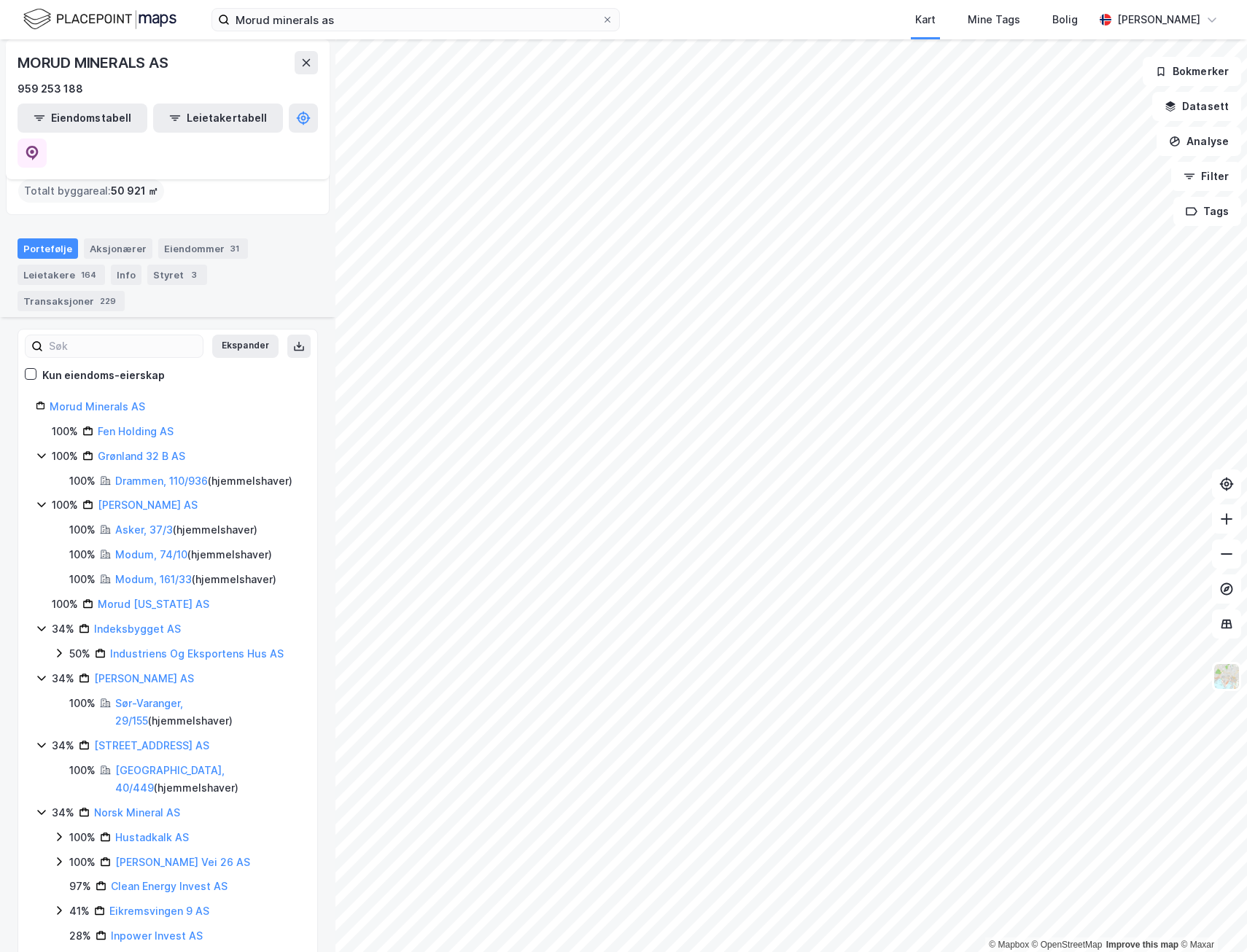
scroll to position [146, 0]
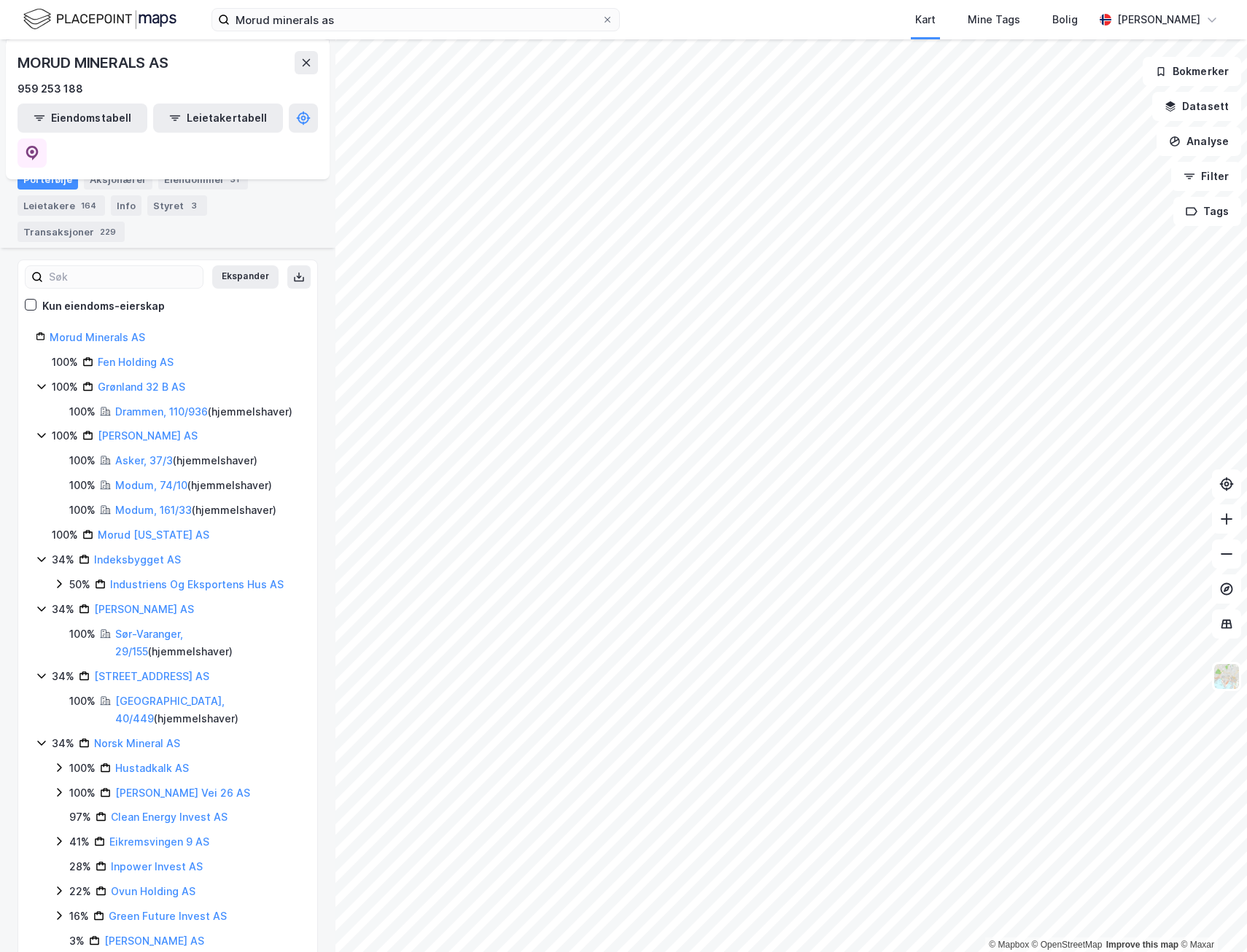
click at [42, 741] on icon at bounding box center [41, 743] width 8 height 5
click at [42, 739] on icon at bounding box center [41, 743] width 5 height 8
click at [145, 737] on link "Norsk Mineral AS" at bounding box center [137, 743] width 86 height 12
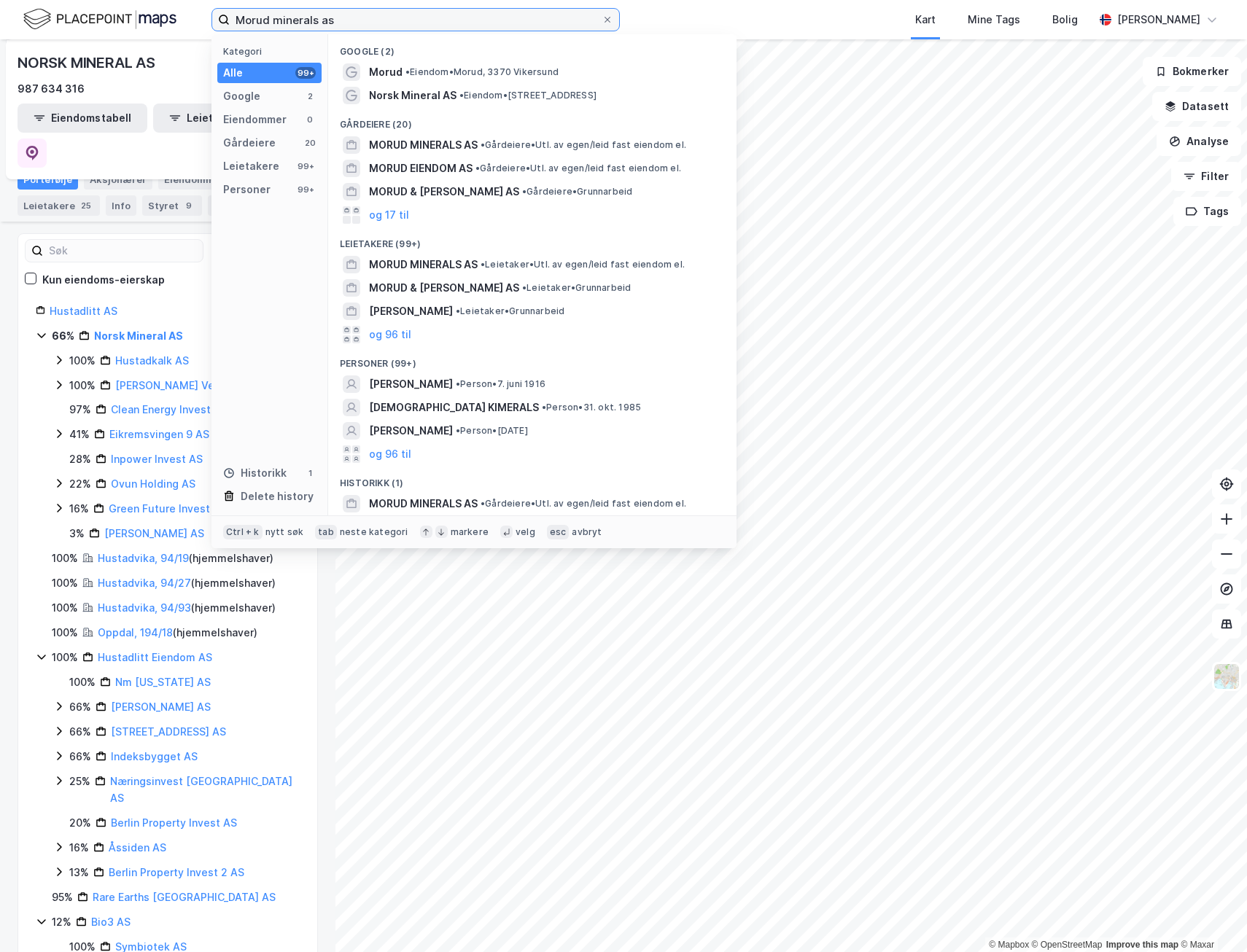
drag, startPoint x: 371, startPoint y: 28, endPoint x: 161, endPoint y: 31, distance: 210.0
click at [161, 31] on div "Morud minerals as Kategori Alle 99+ Google 2 Eiendommer 0 Gårdeiere 20 Leietake…" at bounding box center [624, 20] width 1247 height 39
click at [132, 651] on link "Hustadlitt Eiendom AS" at bounding box center [155, 657] width 115 height 12
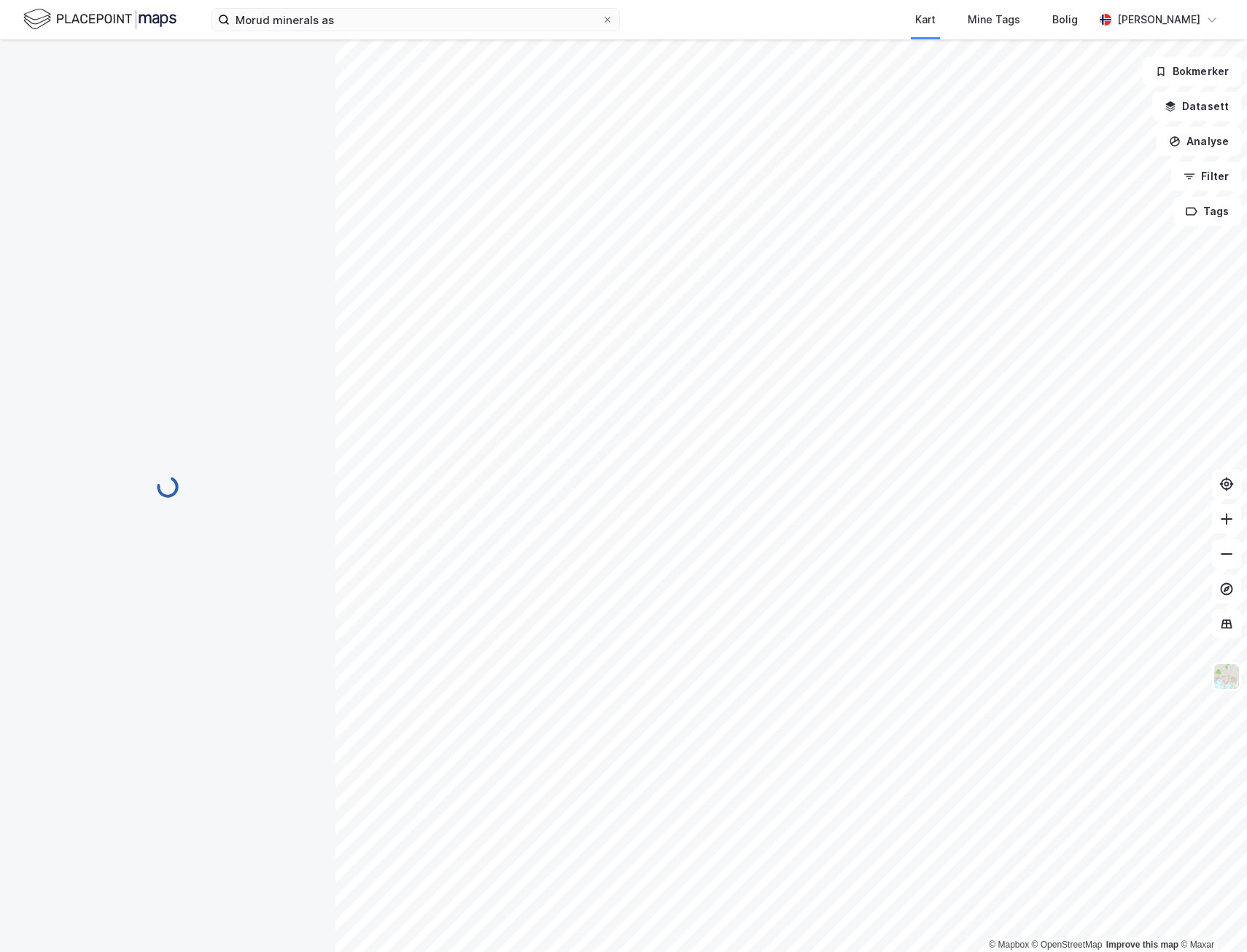
scroll to position [0, 0]
